Goal: Task Accomplishment & Management: Use online tool/utility

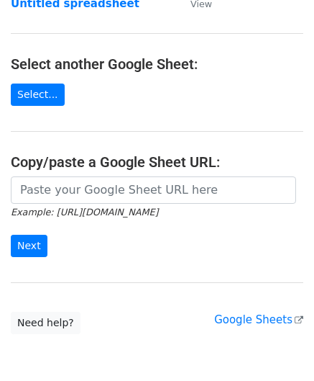
scroll to position [144, 0]
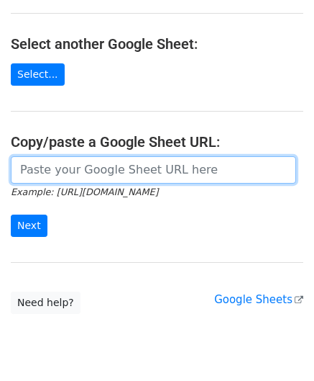
click at [76, 173] on input "url" at bounding box center [154, 169] width 286 height 27
paste input "[URL][DOMAIN_NAME]"
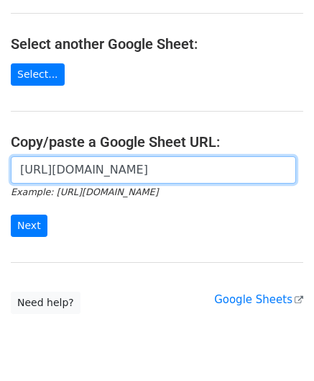
scroll to position [0, 319]
type input "[URL][DOMAIN_NAME]"
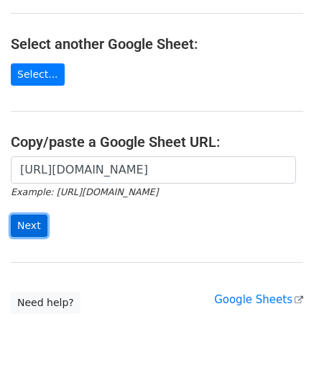
click at [32, 222] on input "Next" at bounding box center [29, 225] width 37 height 22
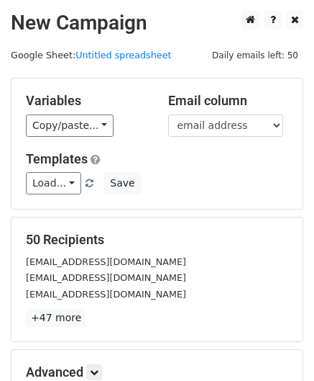
scroll to position [176, 0]
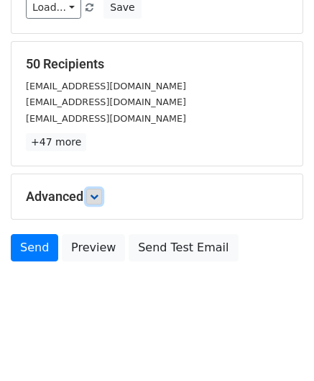
click at [95, 194] on icon at bounding box center [94, 196] width 9 height 9
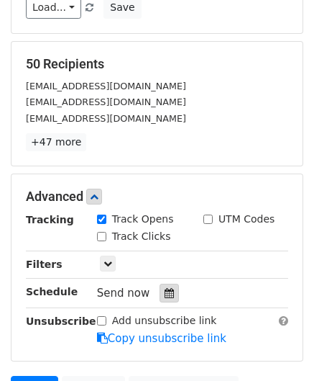
click at [165, 290] on icon at bounding box center [169, 293] width 9 height 10
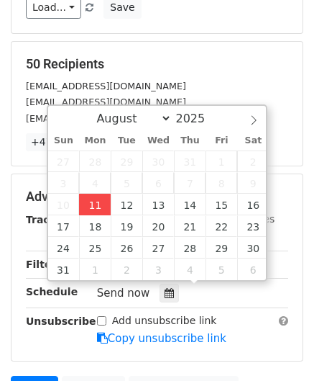
type input "2025-08-11 12:00"
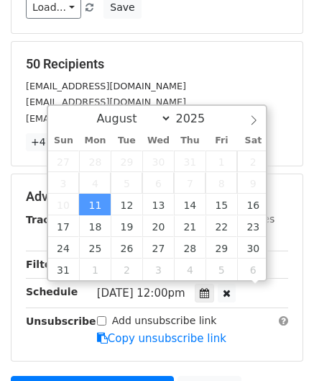
scroll to position [0, 0]
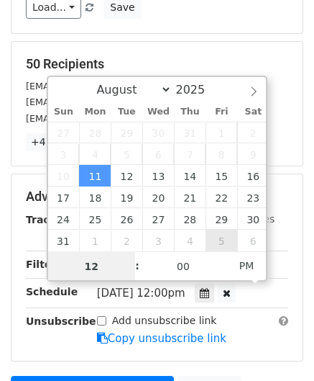
paste input "Hour"
type input "2"
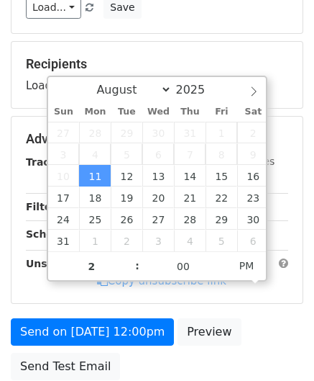
type input "2025-08-11 14:00"
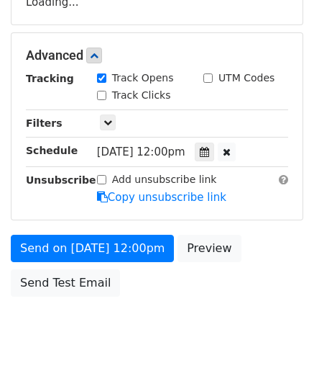
scroll to position [261, 0]
